Goal: Task Accomplishment & Management: Manage account settings

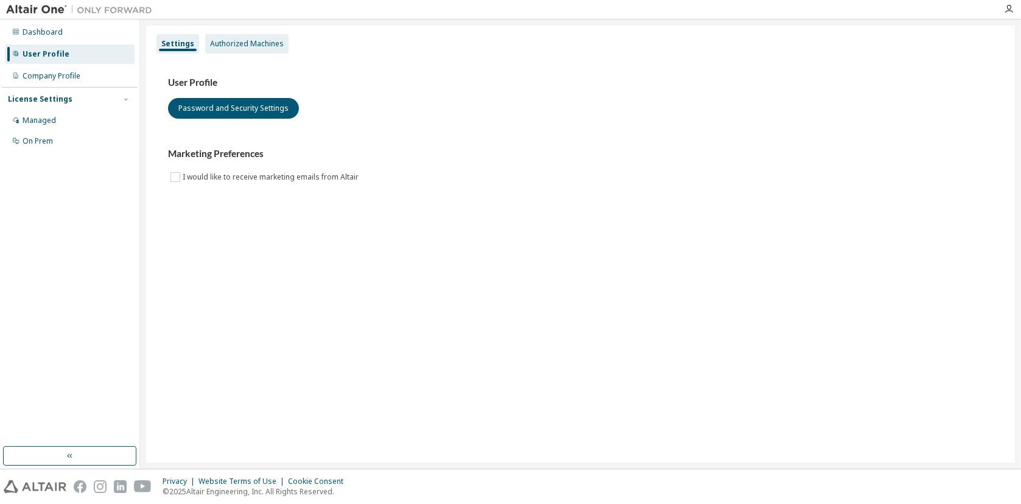
click at [253, 41] on div "Authorized Machines" at bounding box center [247, 44] width 74 height 10
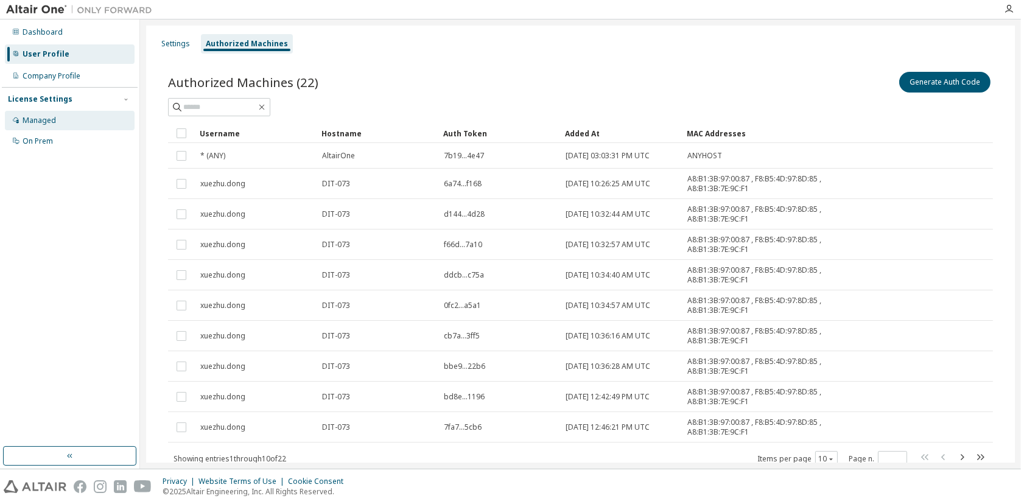
click at [47, 119] on div "Managed" at bounding box center [39, 121] width 33 height 10
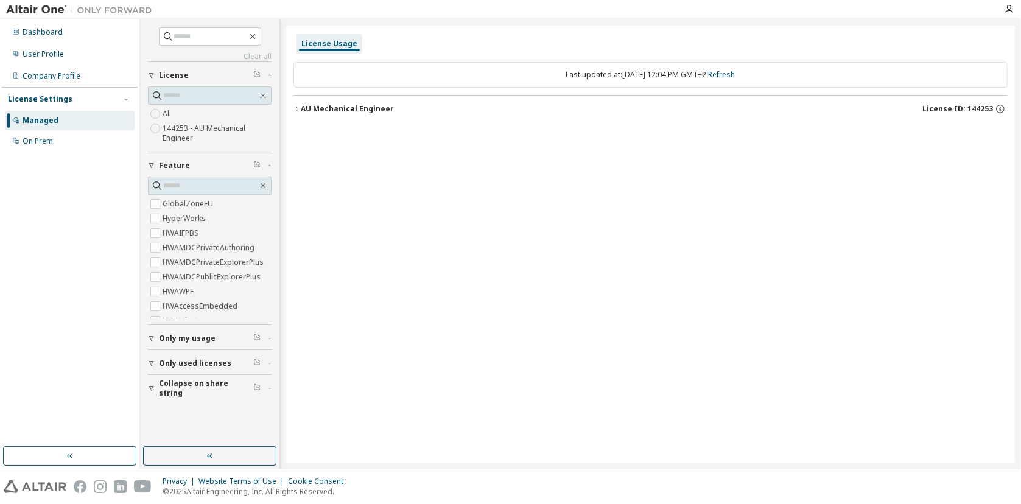
click at [297, 105] on icon "button" at bounding box center [296, 108] width 7 height 7
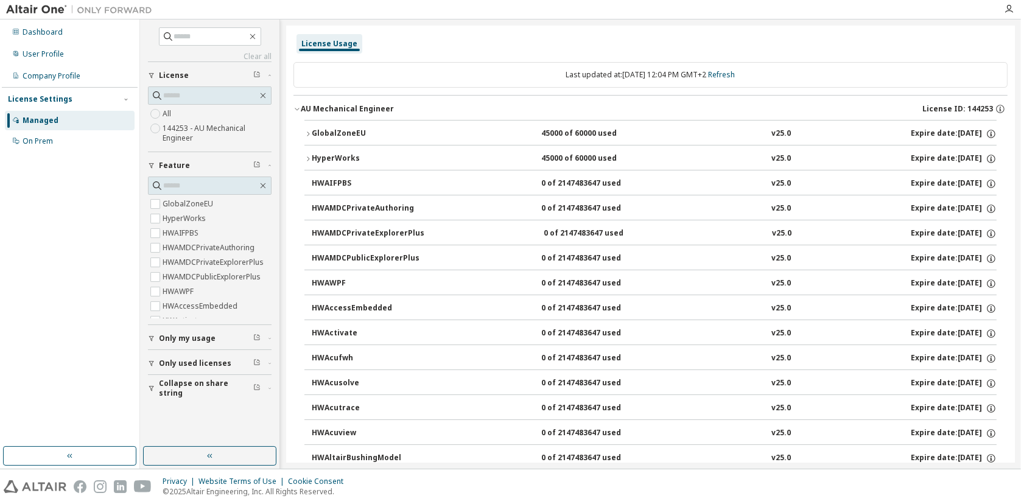
click at [306, 133] on icon "button" at bounding box center [307, 133] width 7 height 7
